Goal: Use online tool/utility: Use online tool/utility

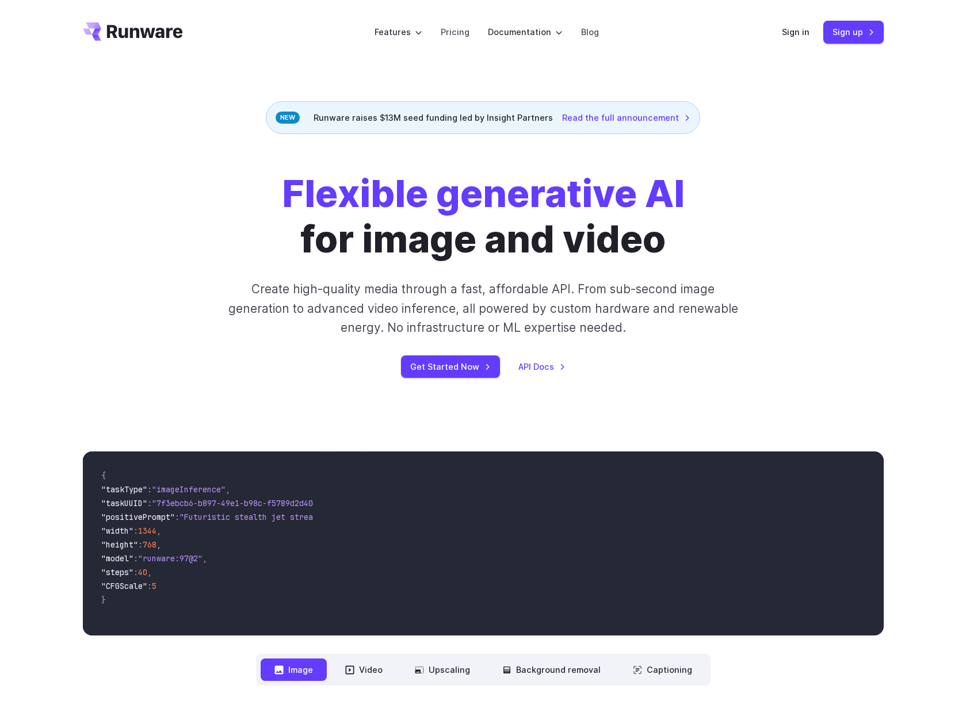
click at [799, 40] on div "Sign in Sign up" at bounding box center [833, 32] width 102 height 22
click at [799, 32] on link "Sign in" at bounding box center [796, 31] width 28 height 13
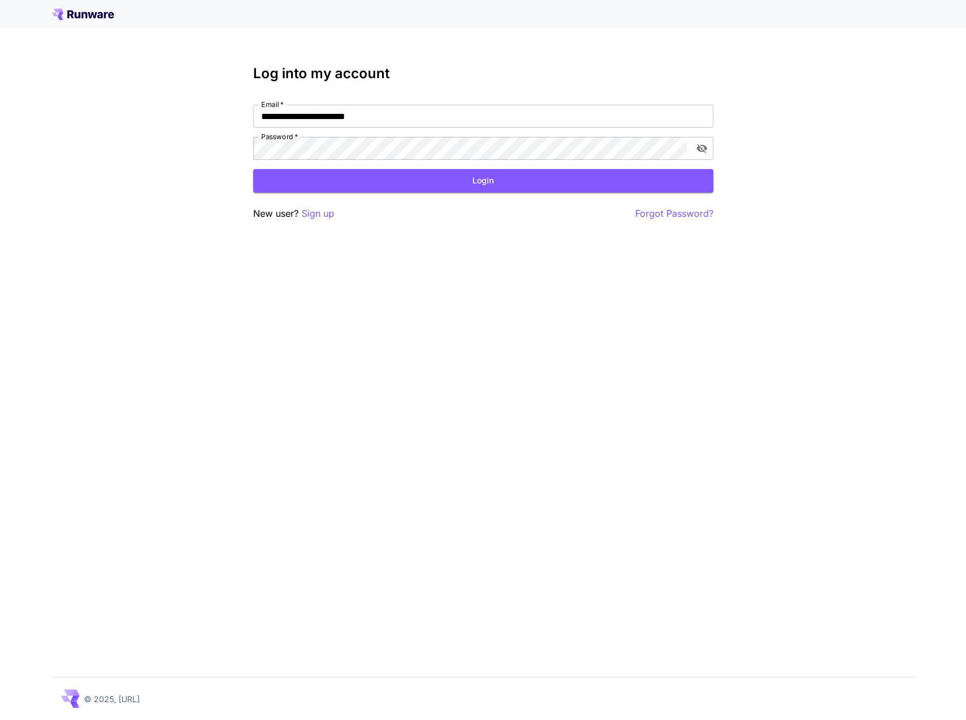
click at [569, 196] on div "**********" at bounding box center [483, 143] width 460 height 155
click at [566, 186] on button "Login" at bounding box center [483, 181] width 460 height 24
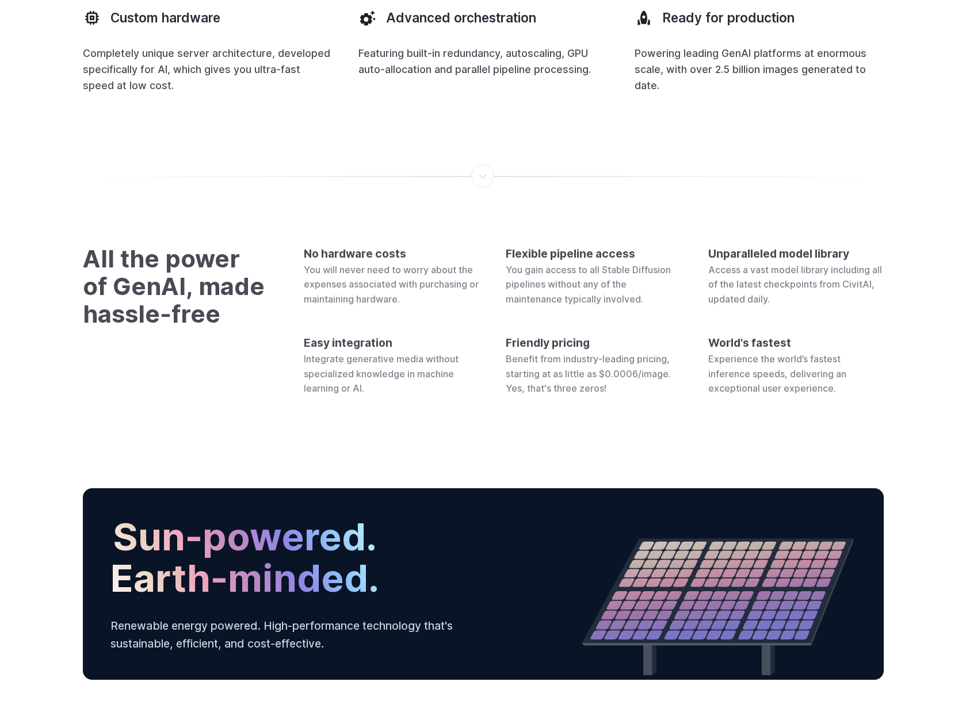
scroll to position [4192, 0]
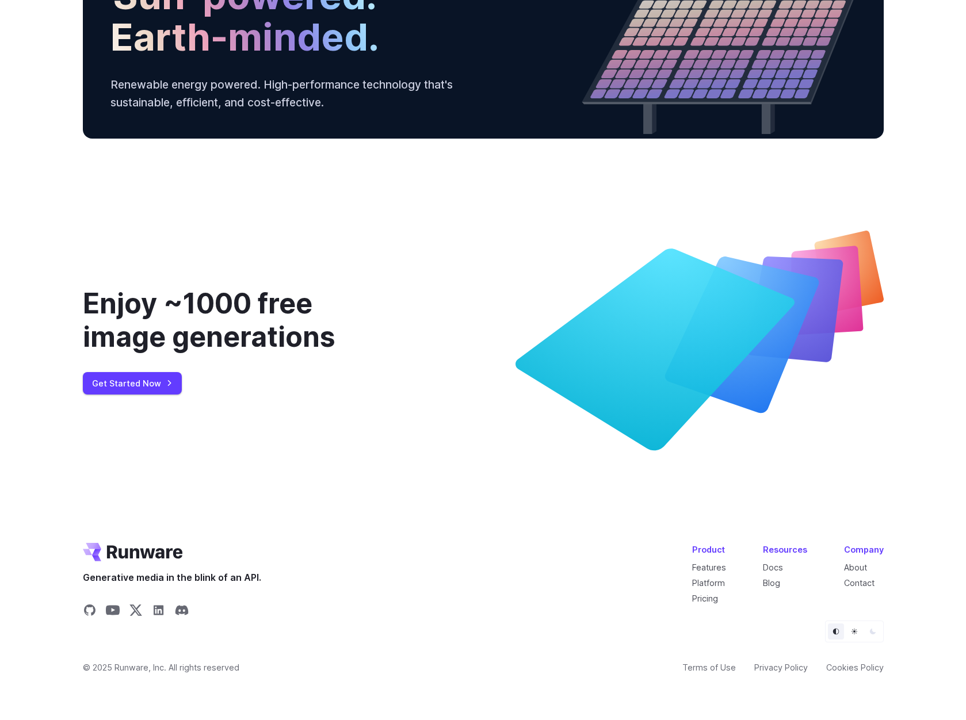
drag, startPoint x: 755, startPoint y: 241, endPoint x: 687, endPoint y: 583, distance: 348.9
click at [718, 668] on link "Terms of Use" at bounding box center [708, 667] width 53 height 13
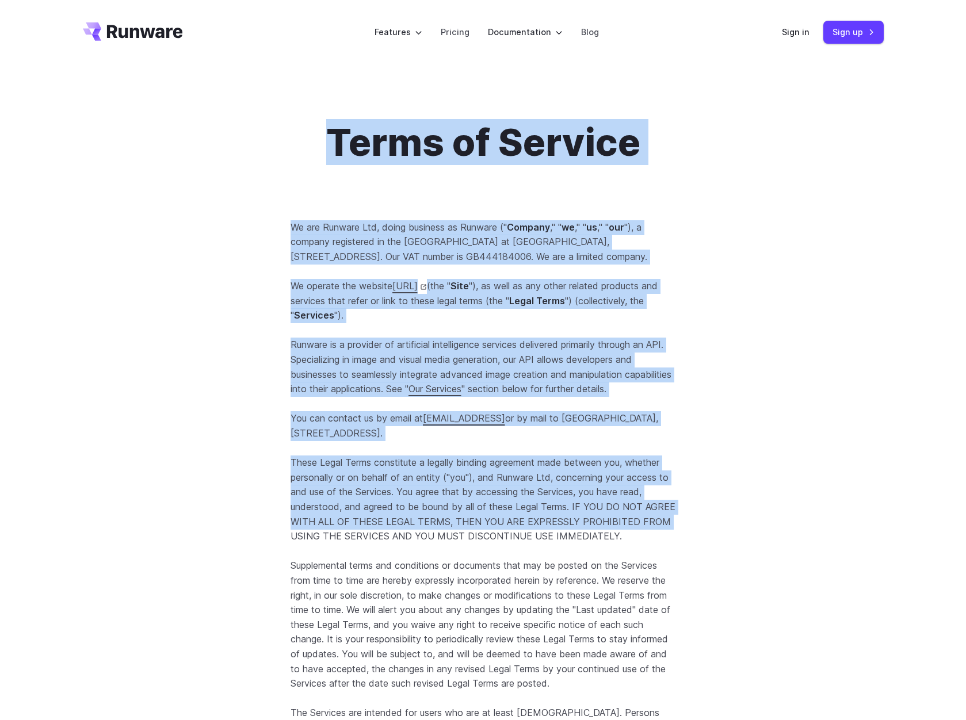
scroll to position [497, 0]
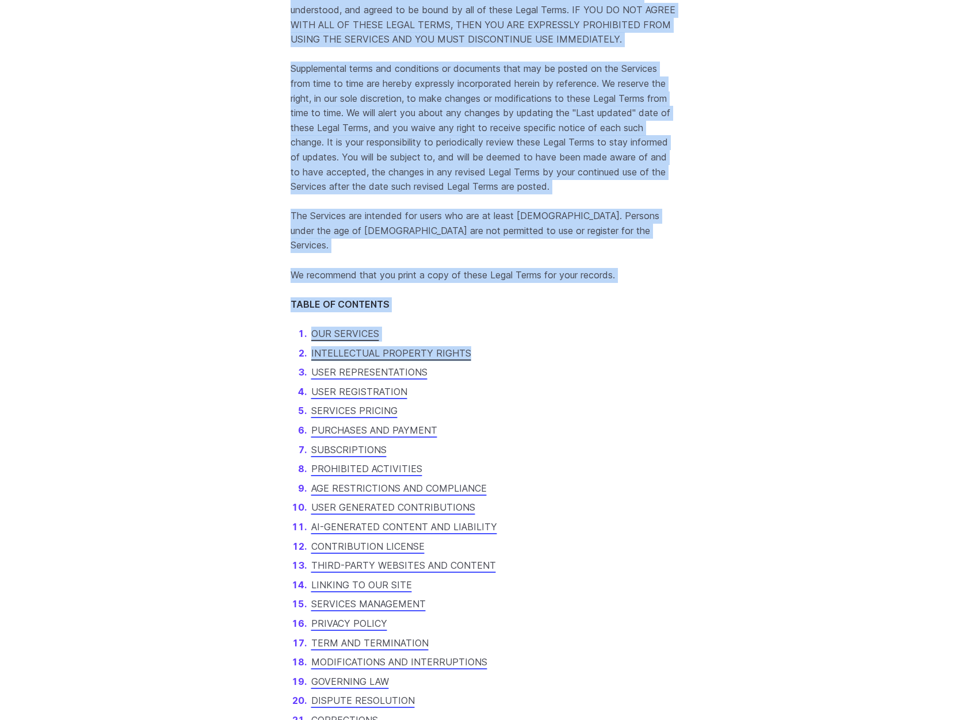
drag, startPoint x: 288, startPoint y: 131, endPoint x: 836, endPoint y: 527, distance: 675.6
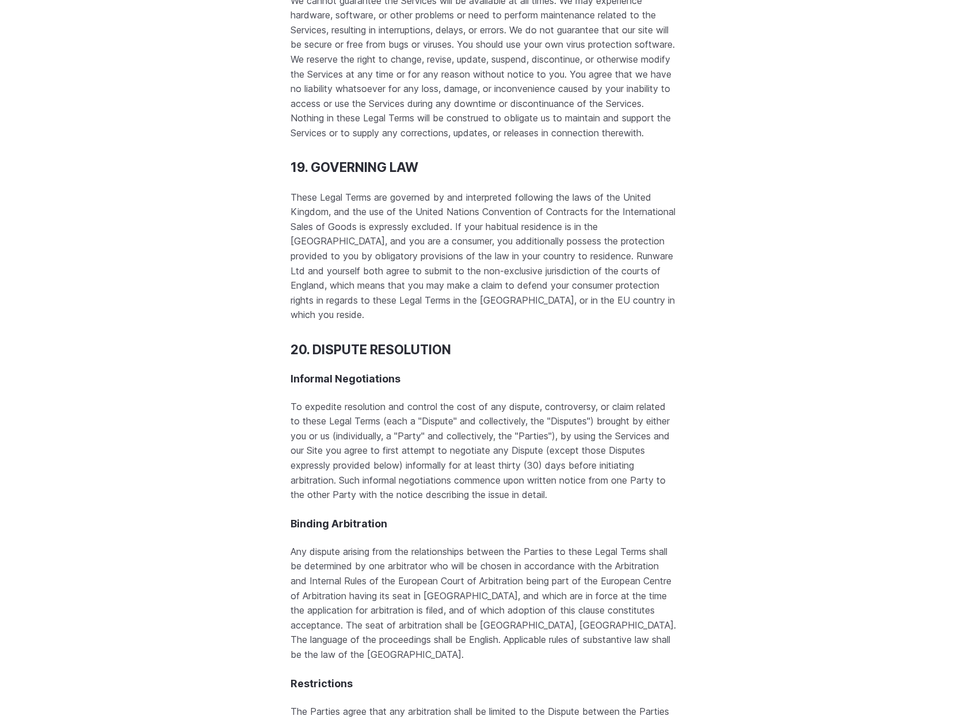
scroll to position [14781, 0]
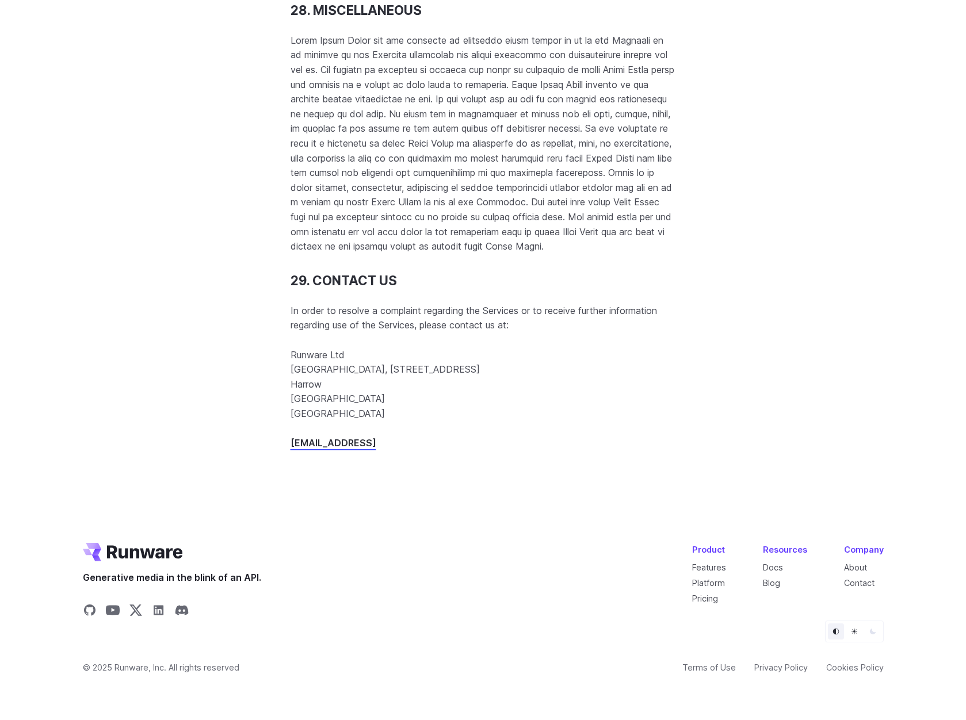
drag, startPoint x: 686, startPoint y: 170, endPoint x: 626, endPoint y: 642, distance: 475.9
drag, startPoint x: 516, startPoint y: 456, endPoint x: 525, endPoint y: 376, distance: 81.0
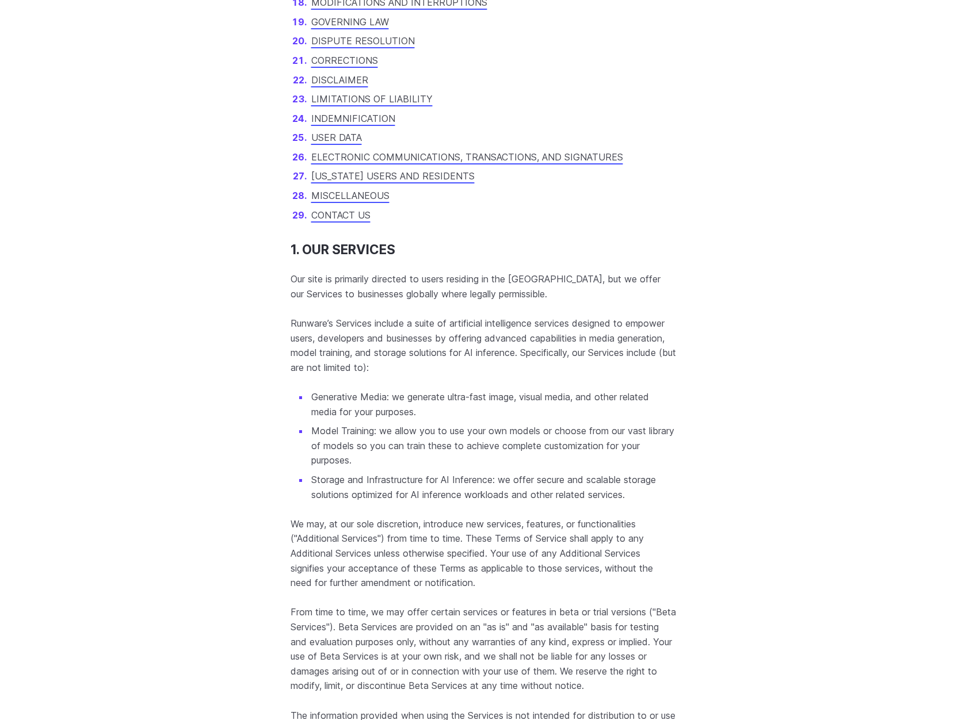
scroll to position [0, 0]
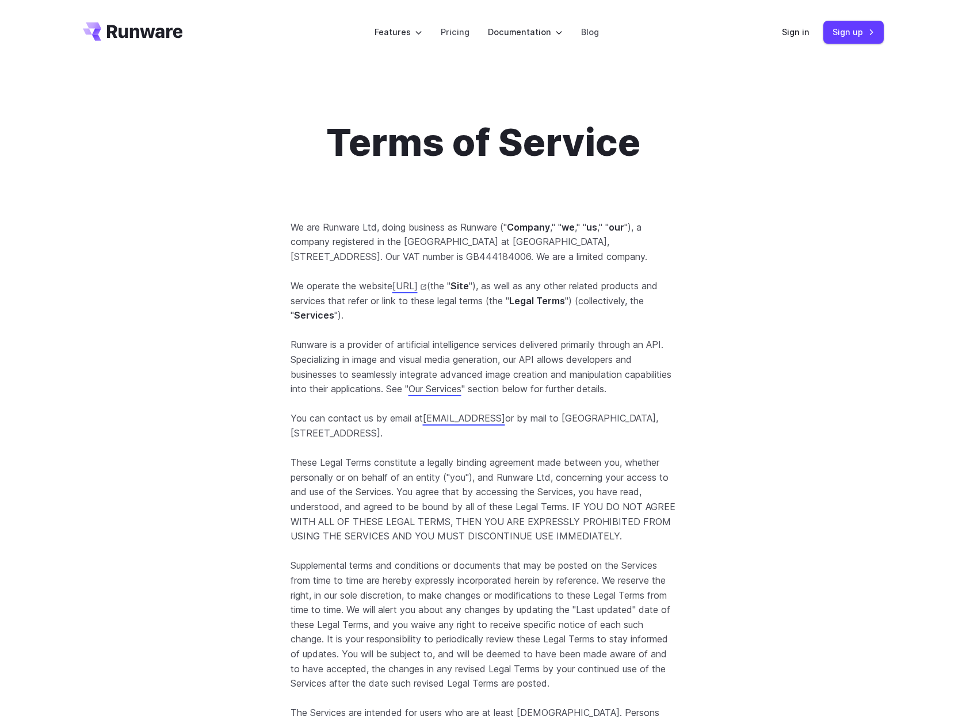
drag, startPoint x: 655, startPoint y: 484, endPoint x: 661, endPoint y: 21, distance: 463.6
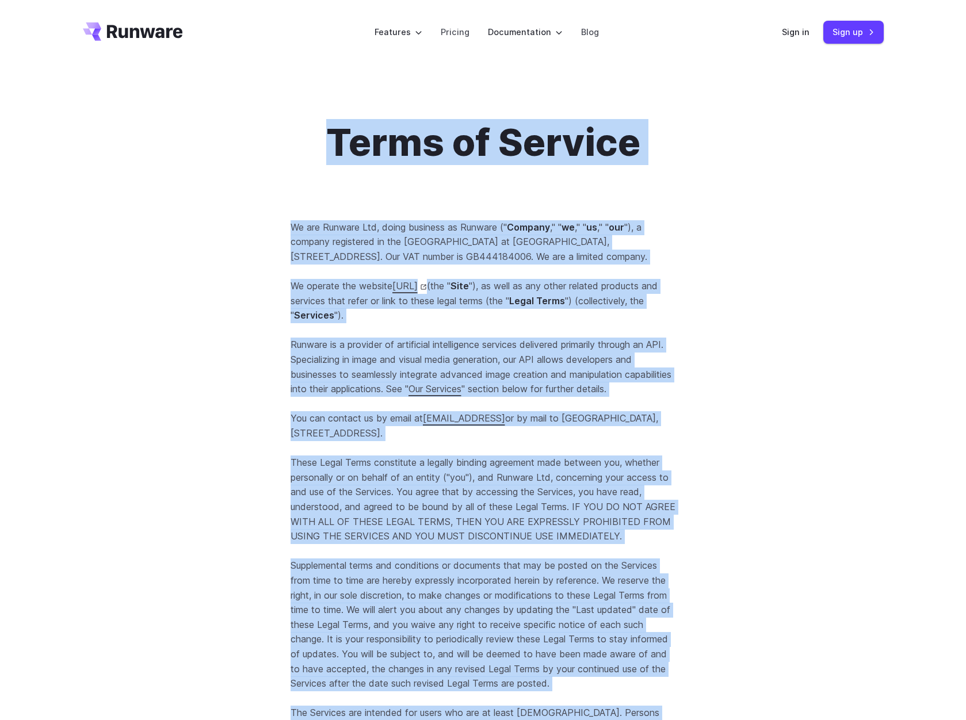
click at [305, 144] on h1 "Terms of Service" at bounding box center [482, 142] width 385 height 45
copy div "Terms of Service We are Runware Ltd, doing business as Runware (" Company ," " …"
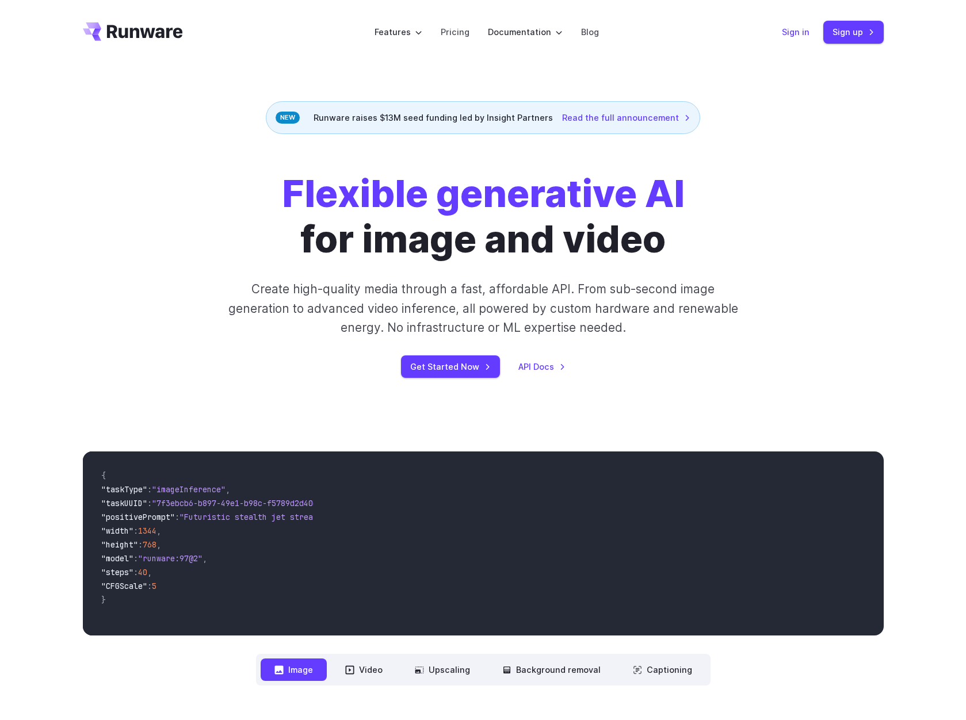
click at [795, 30] on link "Sign in" at bounding box center [796, 31] width 28 height 13
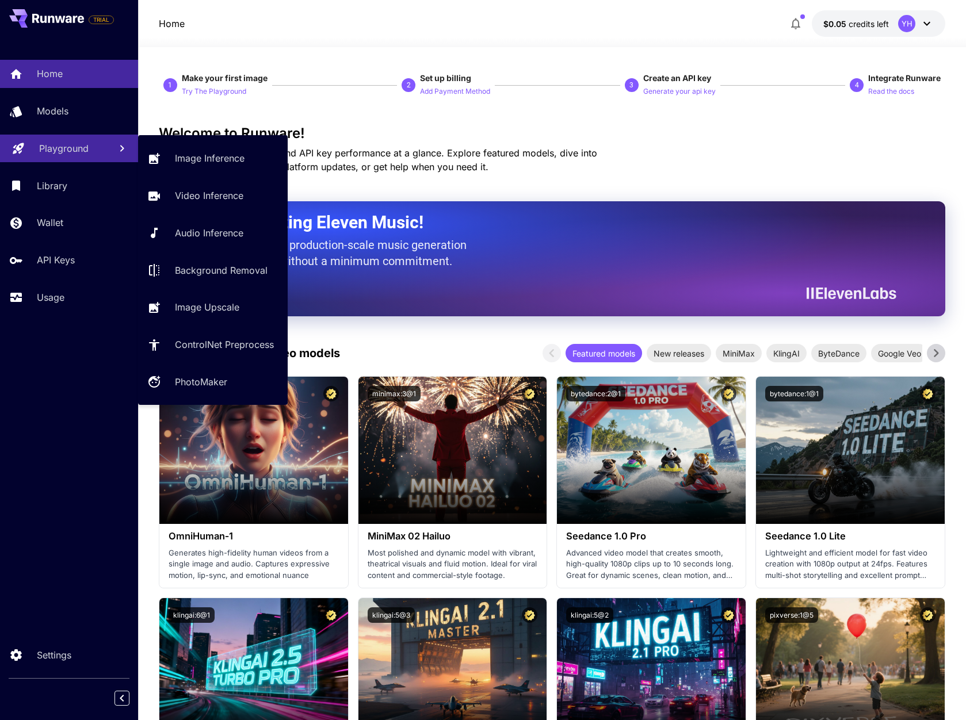
click at [73, 153] on p "Playground" at bounding box center [63, 148] width 49 height 14
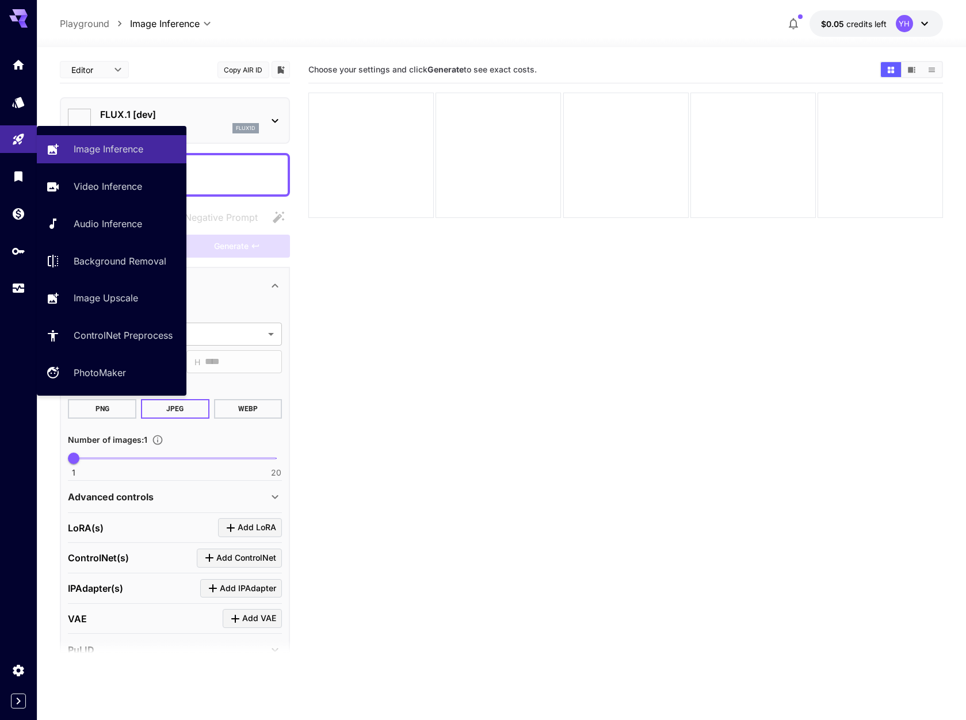
type input "**********"
click at [133, 188] on p "Video Inference" at bounding box center [110, 186] width 68 height 14
type input "**********"
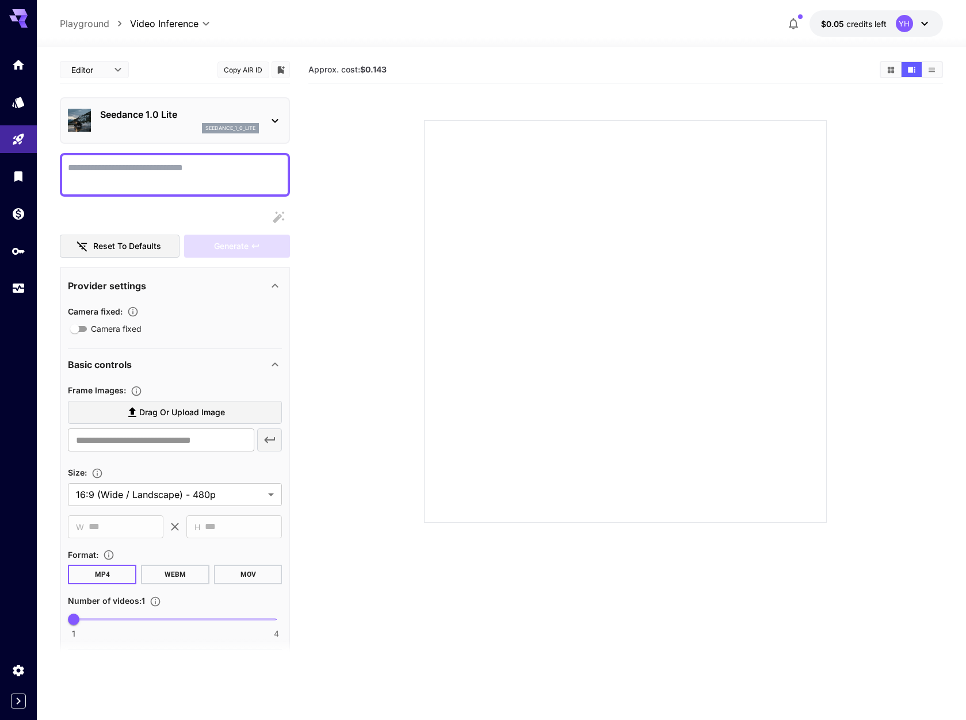
click at [186, 127] on div "seedance_1_0_lite" at bounding box center [179, 128] width 159 height 10
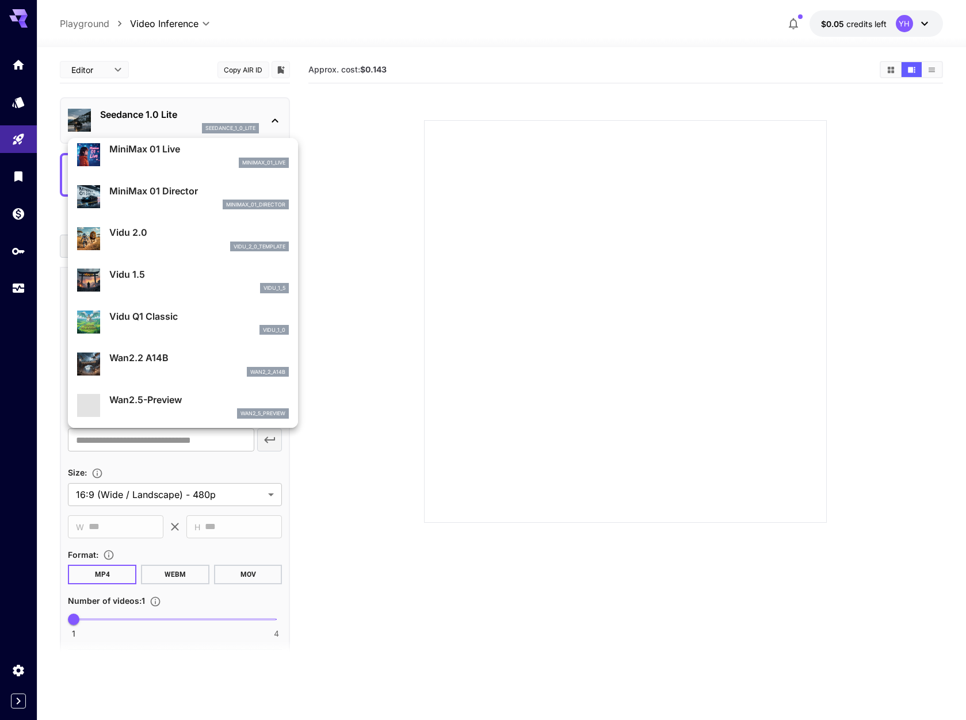
scroll to position [1057, 0]
